Goal: Find contact information: Find contact information

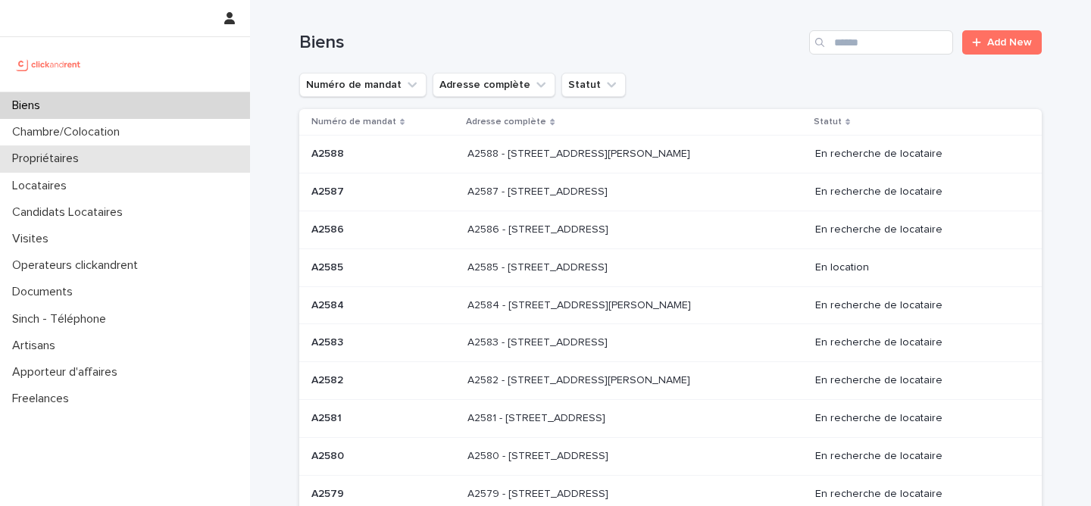
click at [111, 157] on div "Propriétaires" at bounding box center [125, 159] width 250 height 27
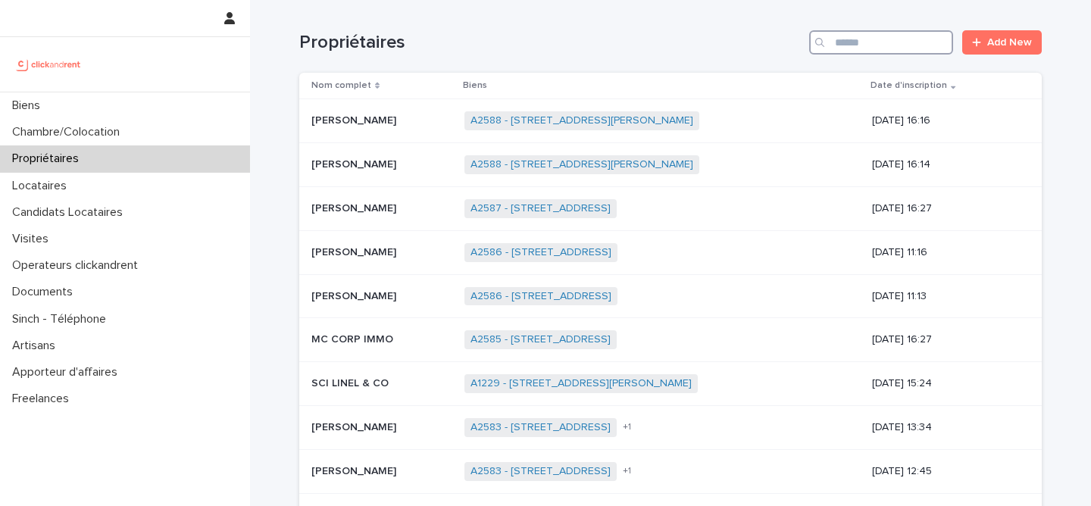
click at [880, 33] on input "Search" at bounding box center [881, 42] width 144 height 24
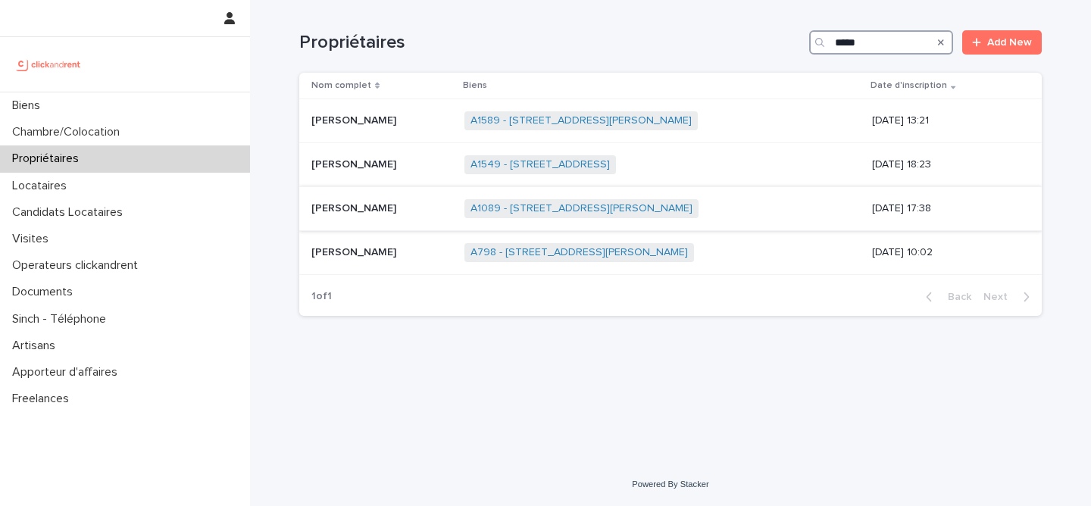
type input "*****"
click at [338, 219] on div "[PERSON_NAME] [PERSON_NAME]" at bounding box center [382, 208] width 141 height 25
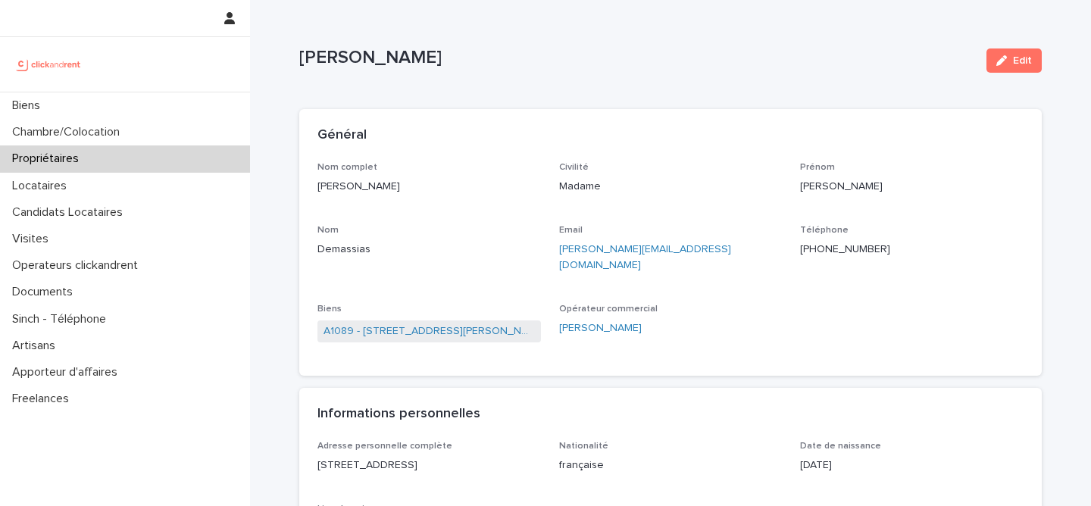
scroll to position [1, 0]
click at [836, 251] on p "[PHONE_NUMBER]" at bounding box center [912, 249] width 224 height 16
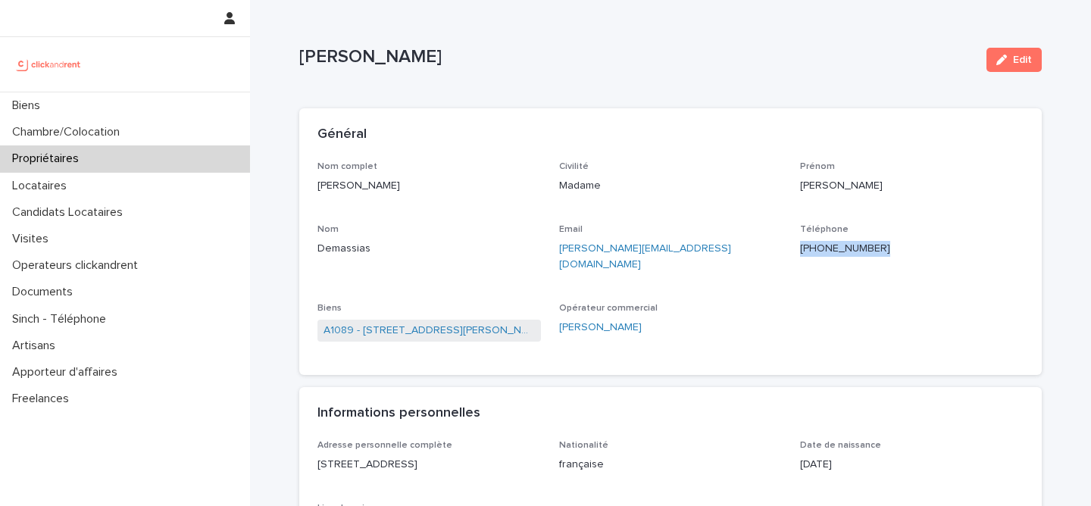
copy p "[PHONE_NUMBER]"
drag, startPoint x: 706, startPoint y: 235, endPoint x: 725, endPoint y: 249, distance: 23.3
click at [725, 249] on div "Email [PERSON_NAME][EMAIL_ADDRESS][DOMAIN_NAME]" at bounding box center [671, 254] width 224 height 61
copy div "[PERSON_NAME][EMAIL_ADDRESS][DOMAIN_NAME]"
